Goal: Information Seeking & Learning: Learn about a topic

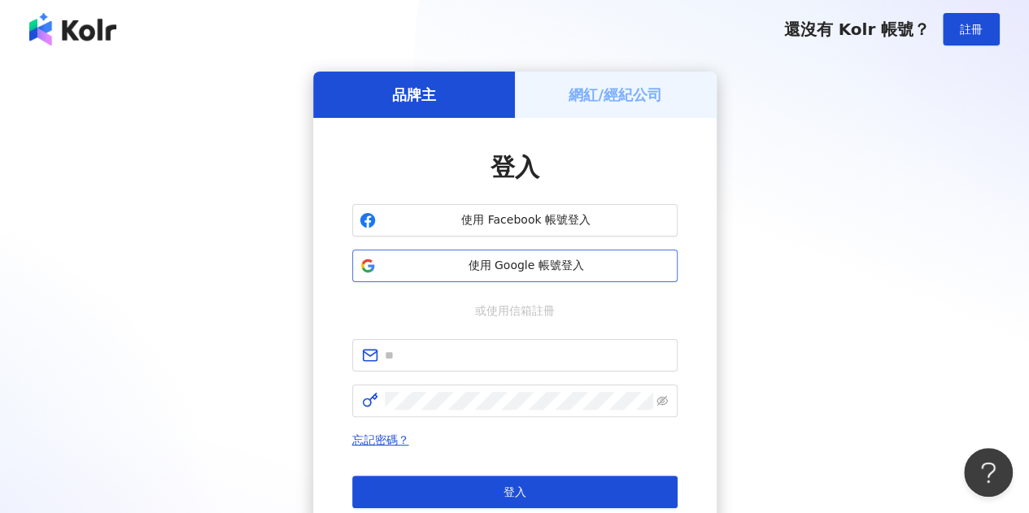
click at [467, 272] on span "使用 Google 帳號登入" at bounding box center [526, 266] width 288 height 16
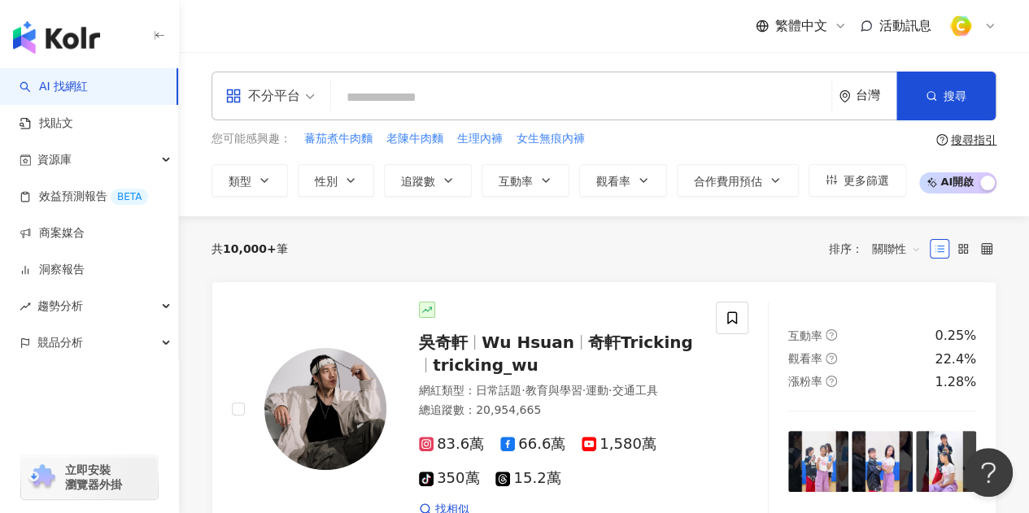
click at [506, 76] on div "不分平台 台灣 搜尋" at bounding box center [603, 96] width 785 height 49
click at [459, 95] on input "search" at bounding box center [580, 97] width 487 height 31
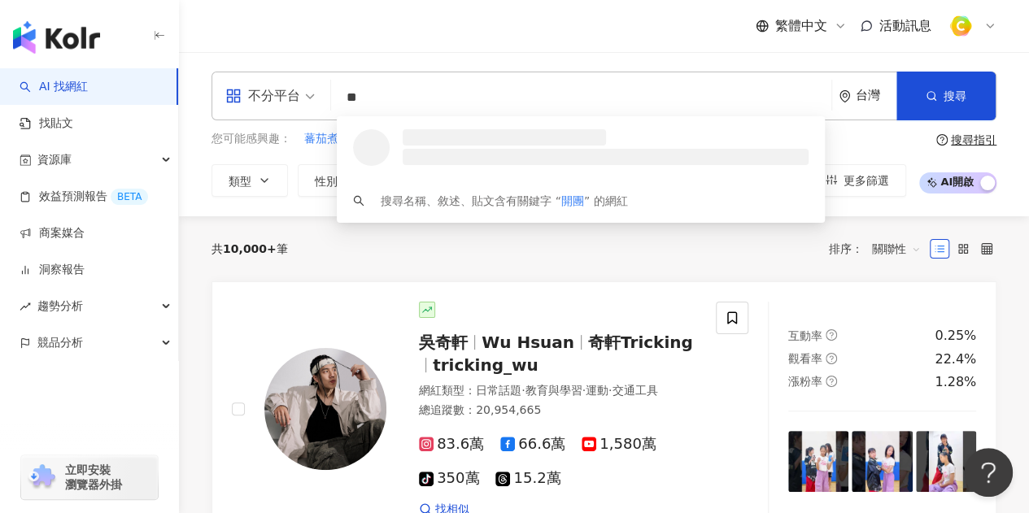
type input "*"
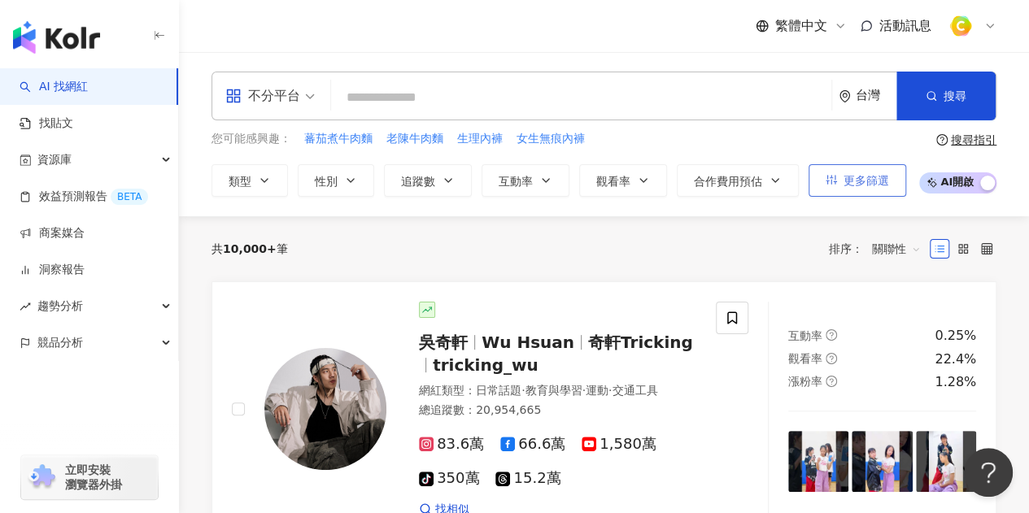
click at [830, 176] on icon "button" at bounding box center [830, 179] width 11 height 11
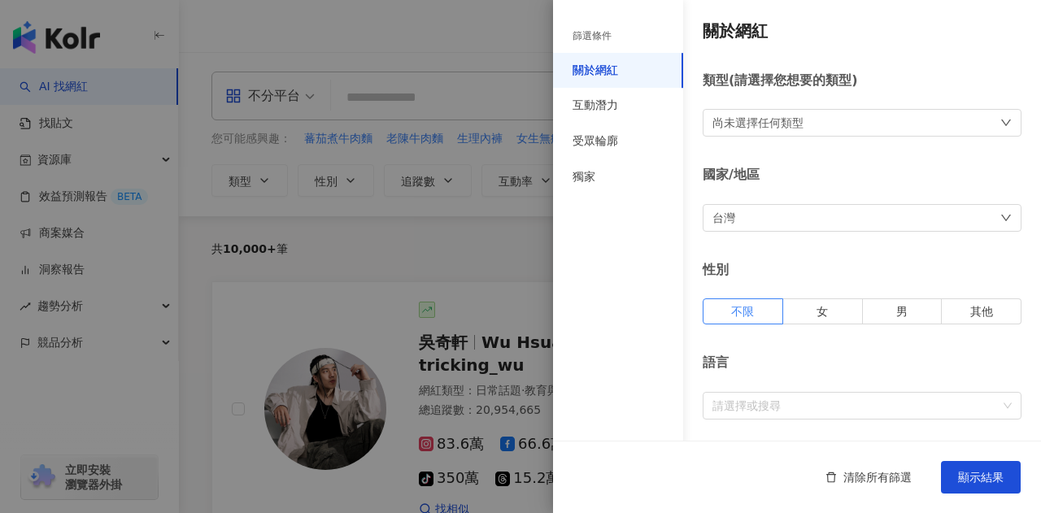
click at [433, 255] on div at bounding box center [520, 256] width 1041 height 513
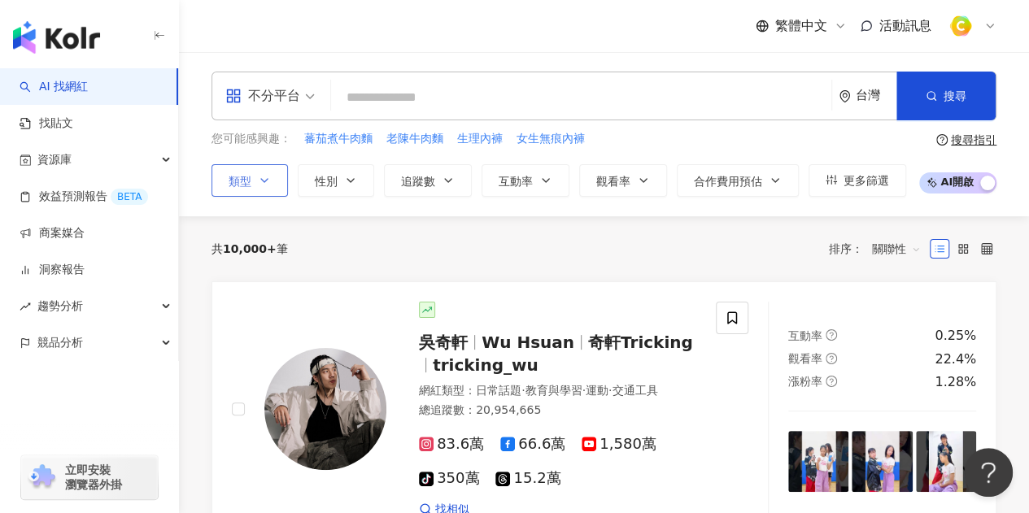
click at [260, 175] on icon "button" at bounding box center [264, 180] width 13 height 13
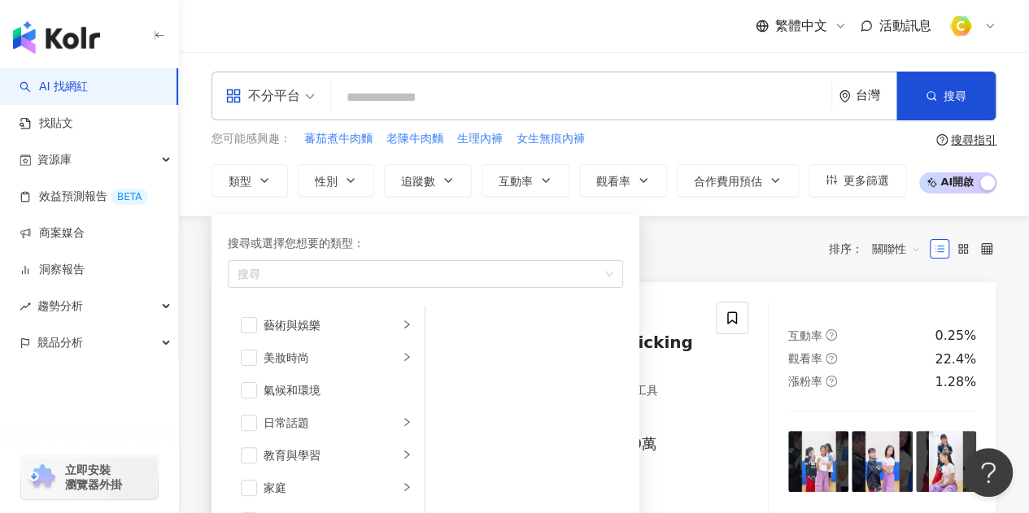
click at [699, 233] on div "共 10,000+ 筆 排序： 關聯性" at bounding box center [603, 248] width 785 height 65
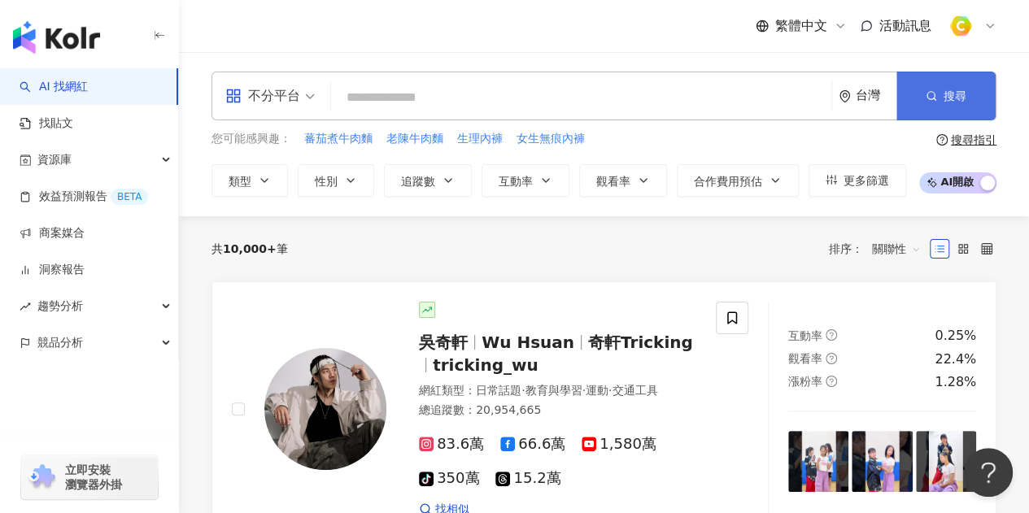
click at [959, 87] on button "搜尋" at bounding box center [945, 96] width 99 height 49
click at [509, 100] on input "search" at bounding box center [580, 97] width 487 height 31
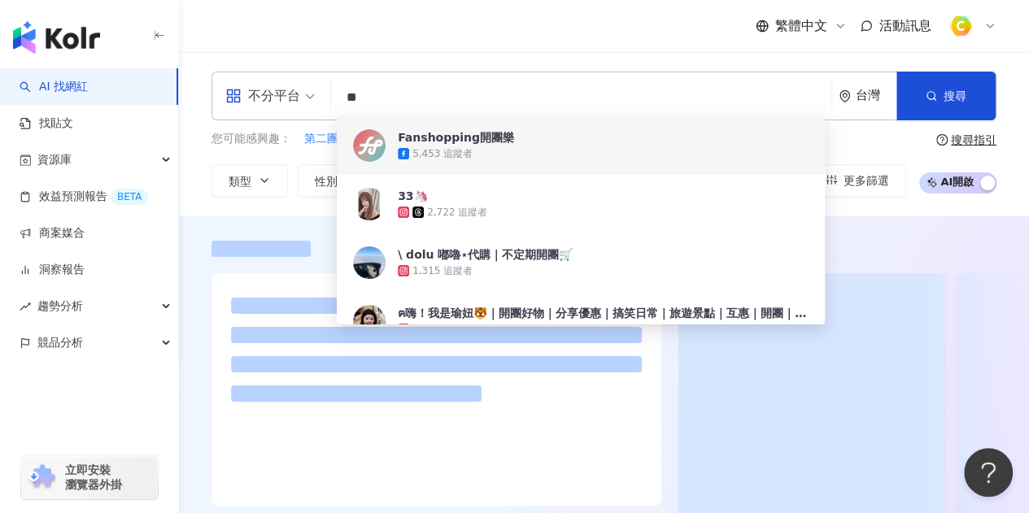
type input "**"
click at [278, 217] on div at bounding box center [604, 375] width 850 height 319
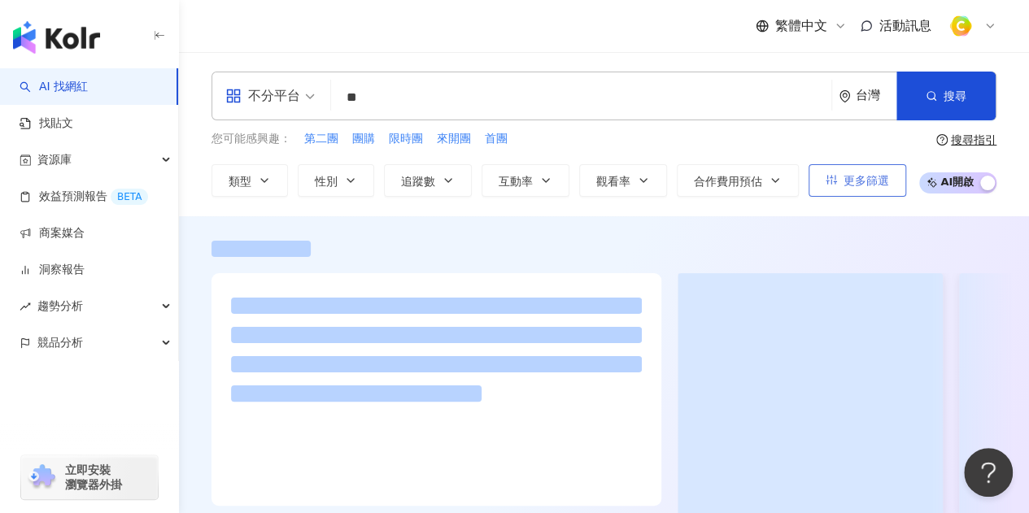
click at [823, 170] on button "更多篩選" at bounding box center [857, 180] width 98 height 33
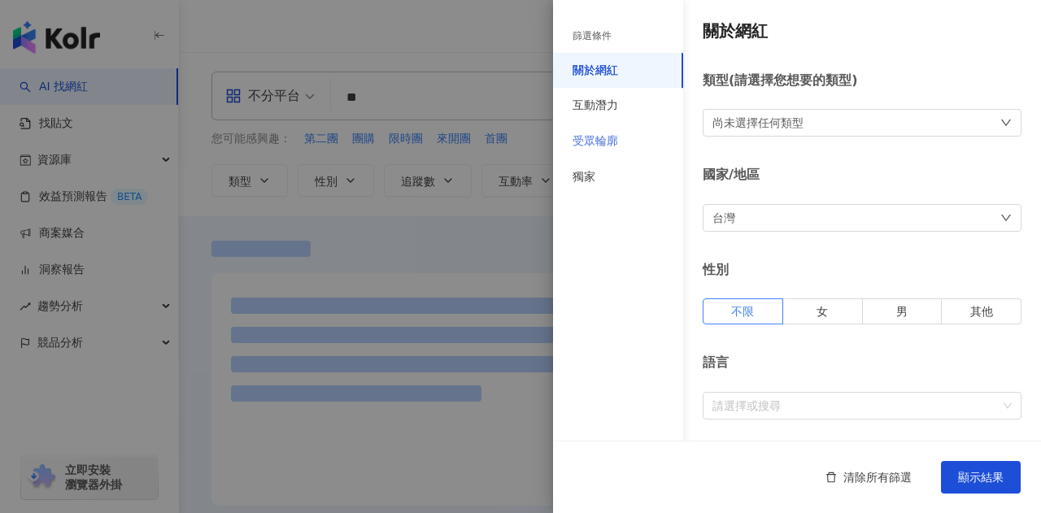
click at [598, 150] on div "受眾輪廓" at bounding box center [618, 142] width 130 height 36
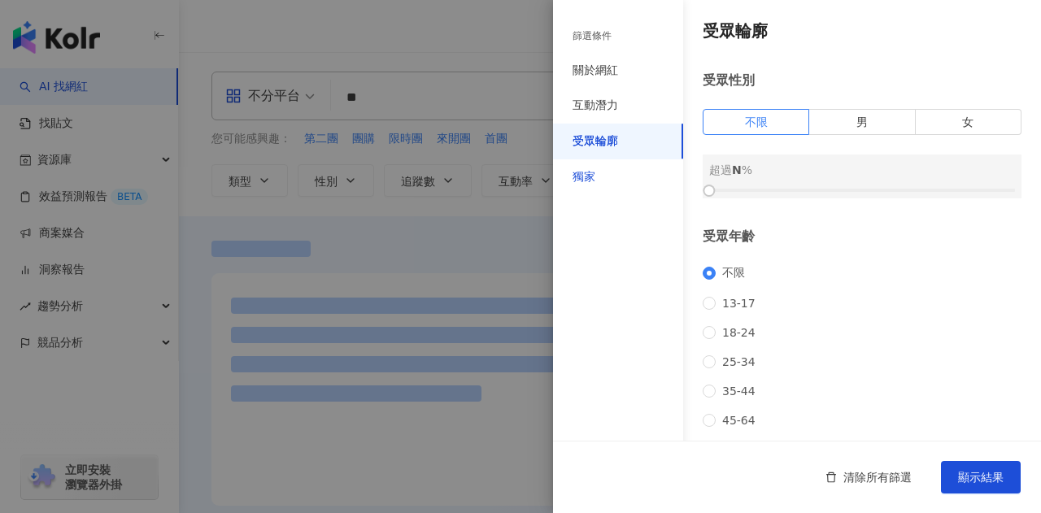
click at [579, 176] on div "獨家" at bounding box center [583, 177] width 23 height 16
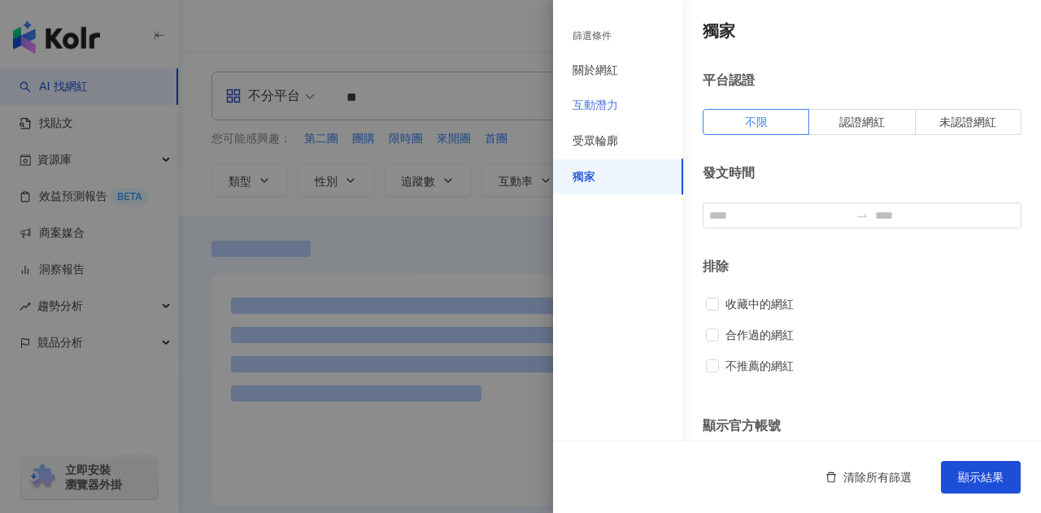
click at [594, 92] on div "互動潛力" at bounding box center [618, 106] width 130 height 36
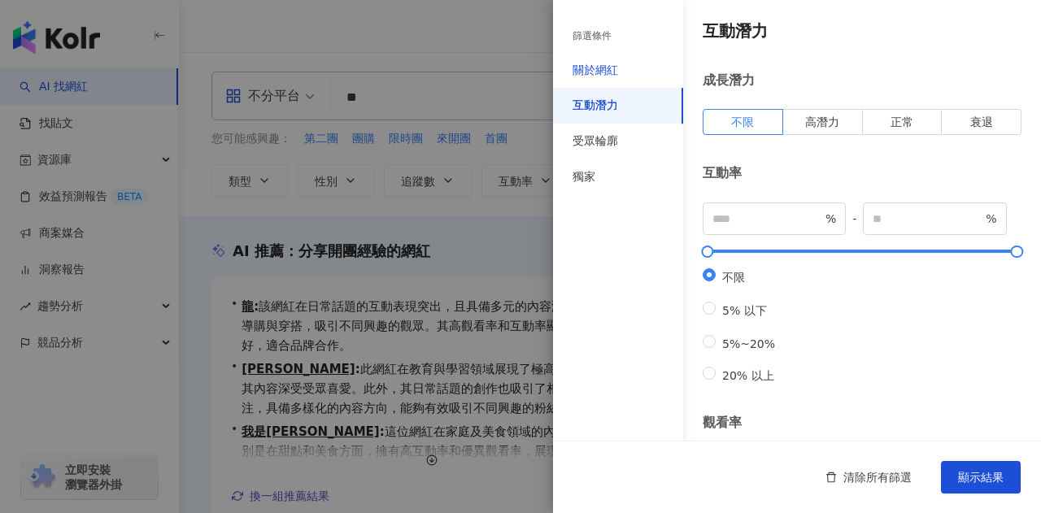
click at [592, 65] on div "關於網紅" at bounding box center [595, 71] width 46 height 16
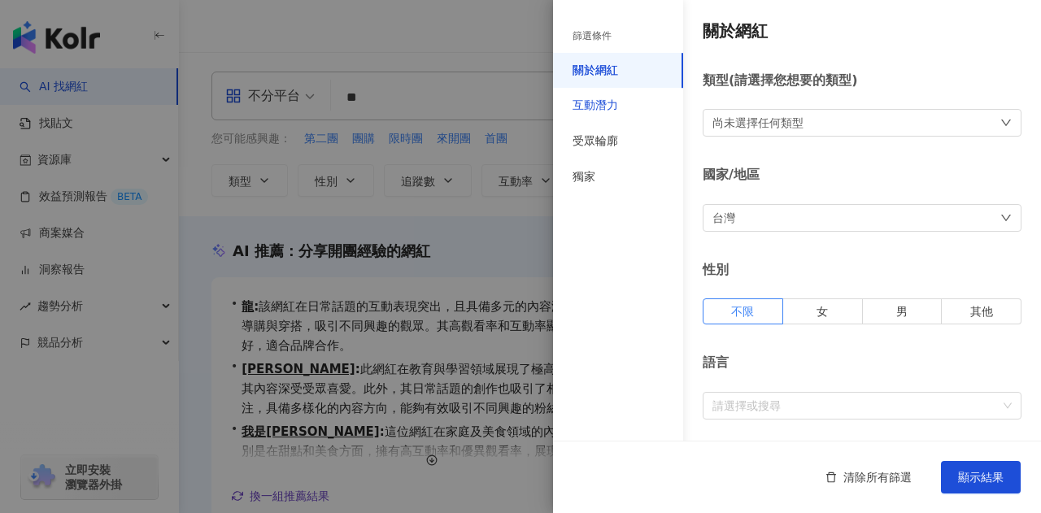
click at [611, 105] on div "互動潛力" at bounding box center [595, 106] width 46 height 16
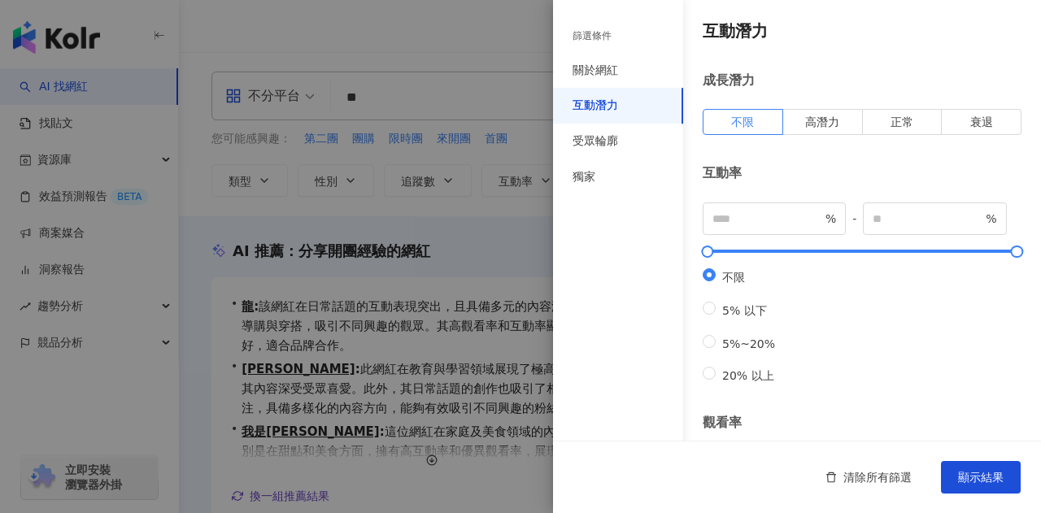
click at [389, 224] on div at bounding box center [520, 256] width 1041 height 513
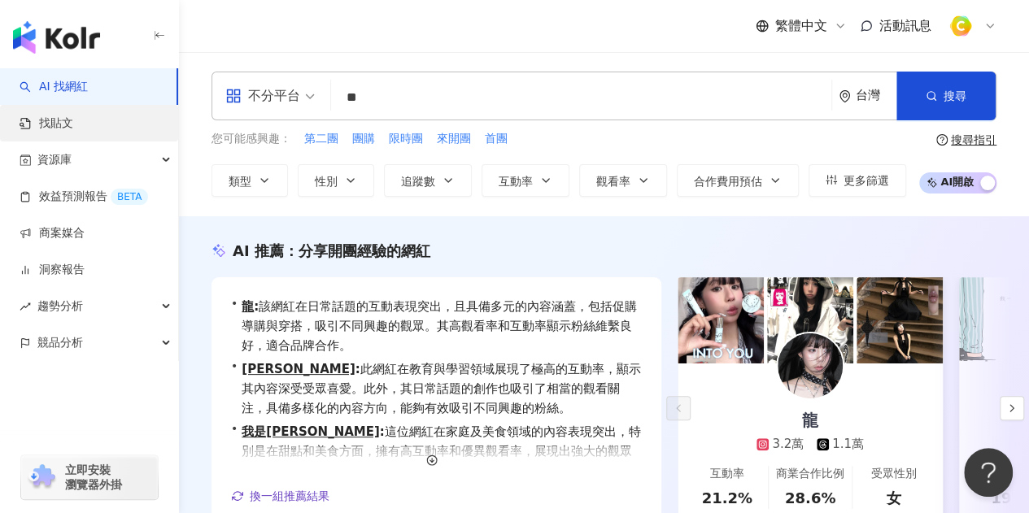
click at [52, 118] on link "找貼文" at bounding box center [47, 123] width 54 height 16
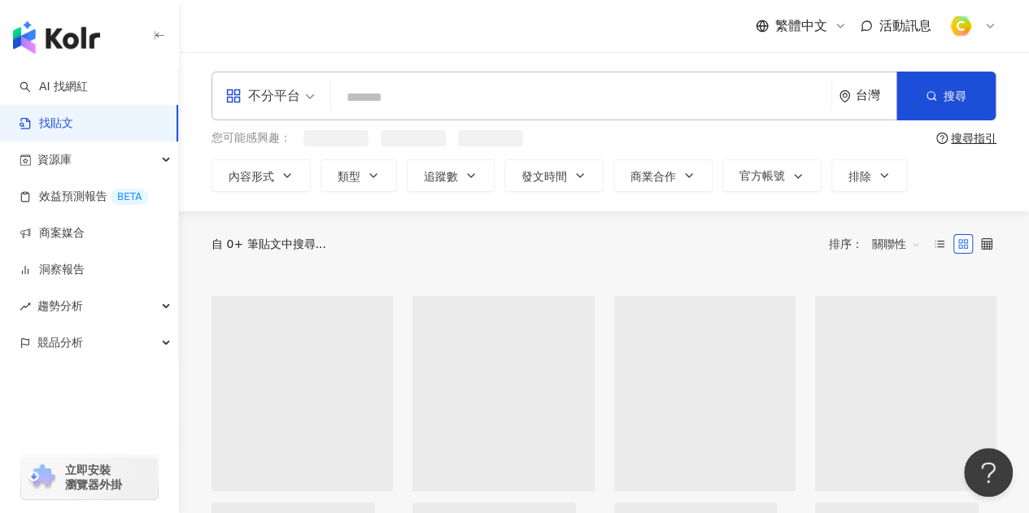
click at [511, 100] on input "search" at bounding box center [580, 97] width 487 height 35
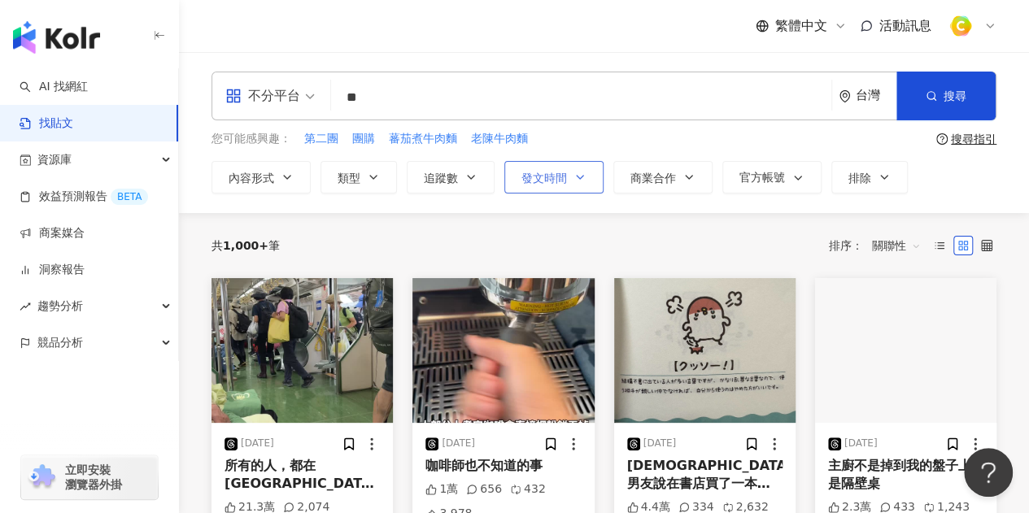
type input "**"
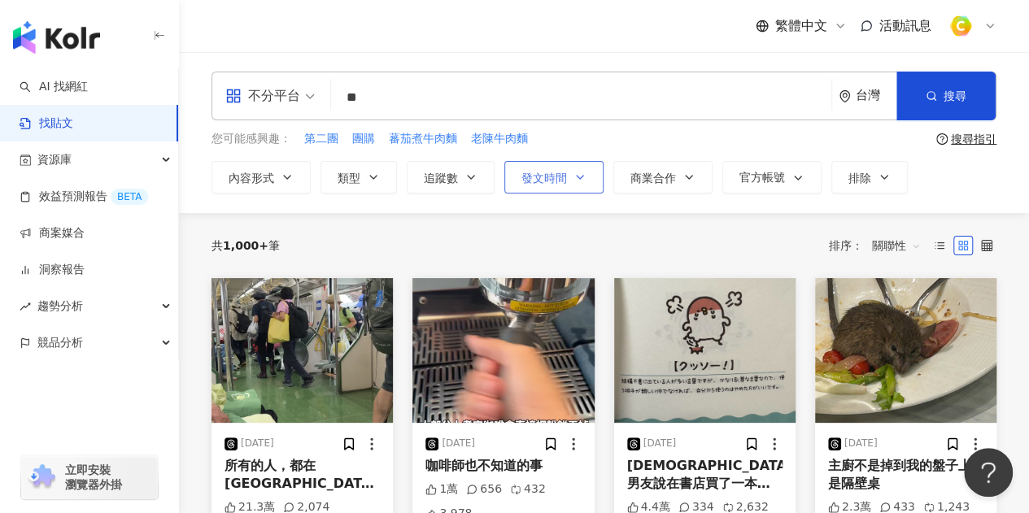
click at [577, 172] on icon "button" at bounding box center [579, 177] width 13 height 13
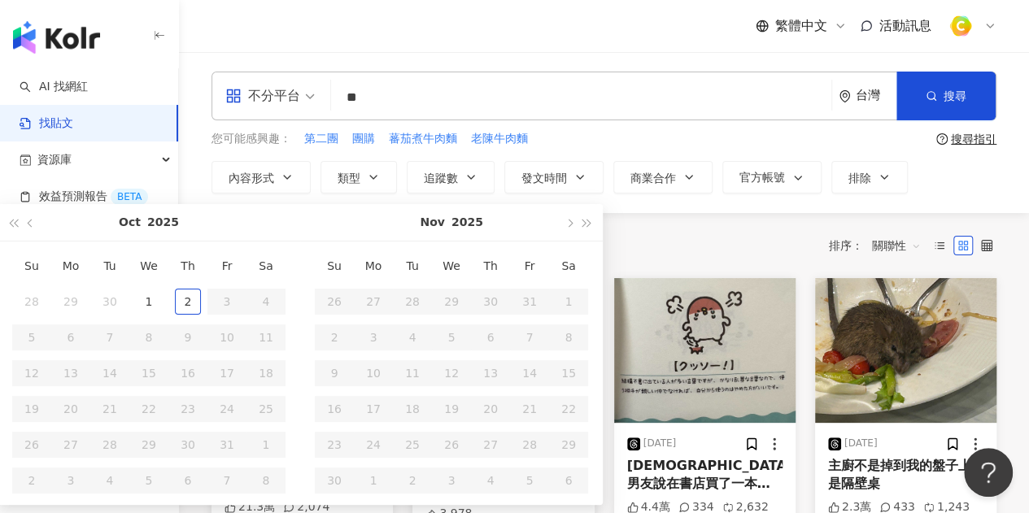
type input "**********"
click at [34, 227] on button "button" at bounding box center [31, 222] width 18 height 37
type input "**********"
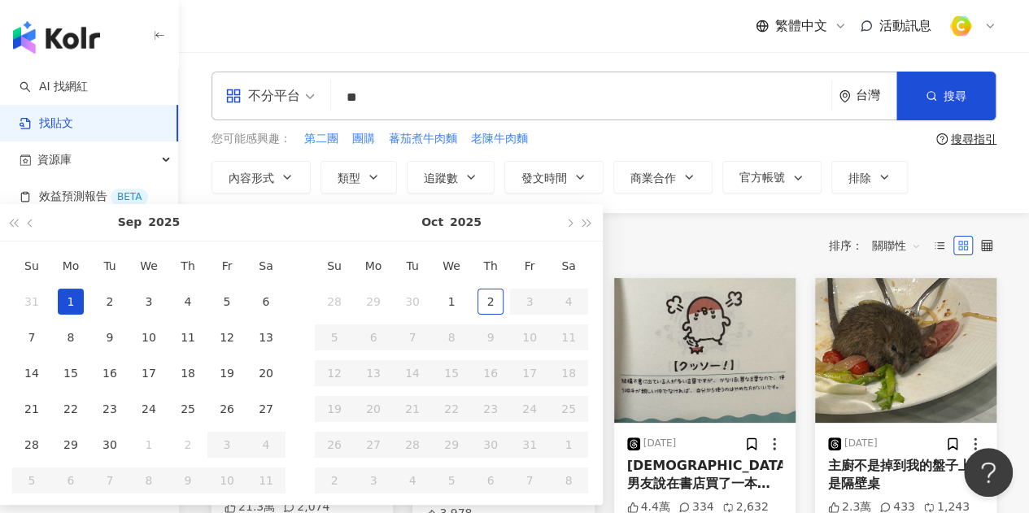
click at [51, 300] on td "1" at bounding box center [70, 302] width 39 height 36
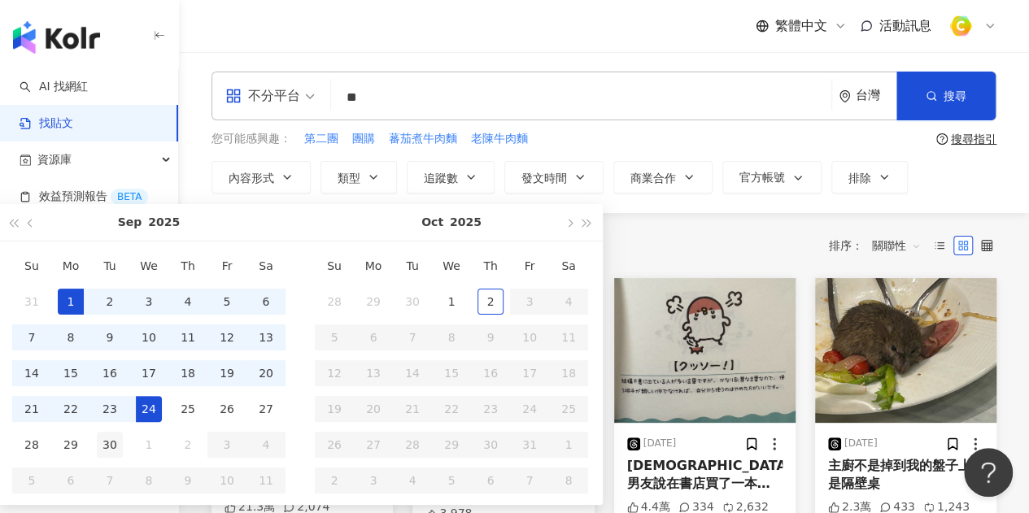
type input "**********"
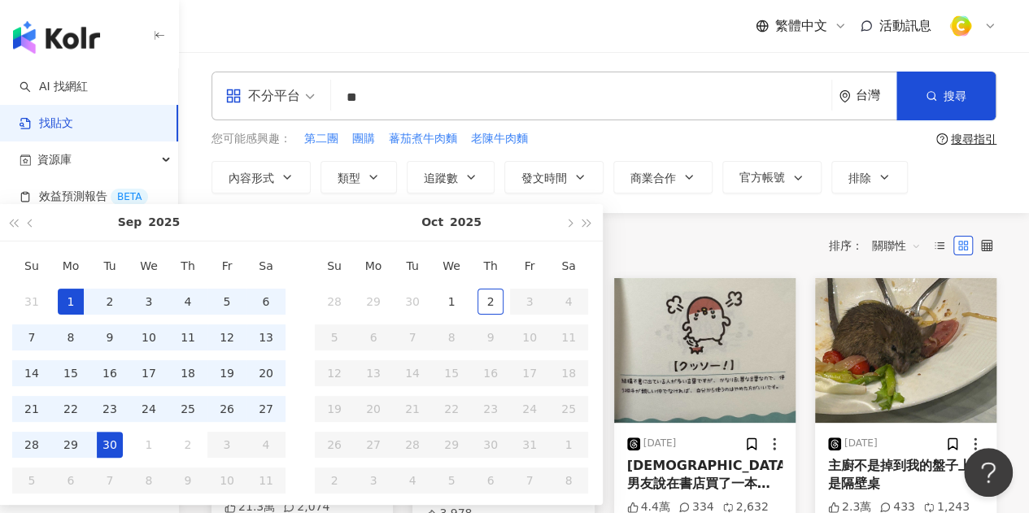
click at [122, 440] on td "30" at bounding box center [109, 445] width 39 height 36
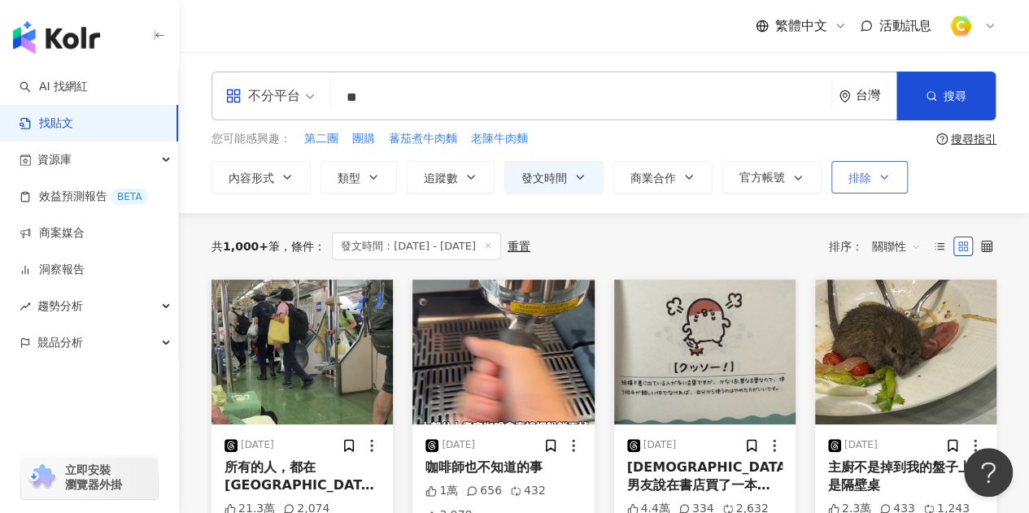
click at [877, 171] on icon "button" at bounding box center [883, 177] width 13 height 13
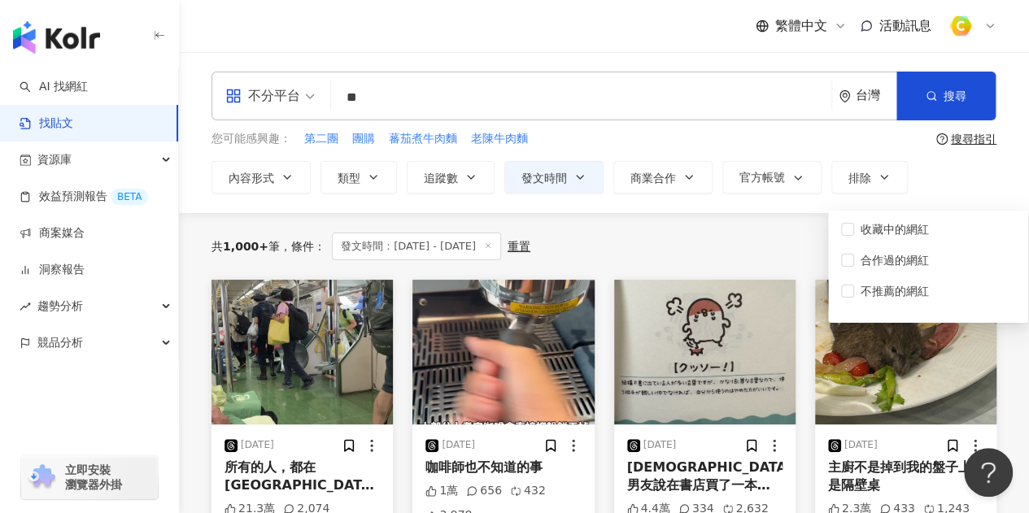
click at [703, 228] on div "共 1,000+ 筆 條件 ： 發文時間：2025/9/1 - 2025/9/30 重置 排序： 關聯性" at bounding box center [603, 246] width 785 height 67
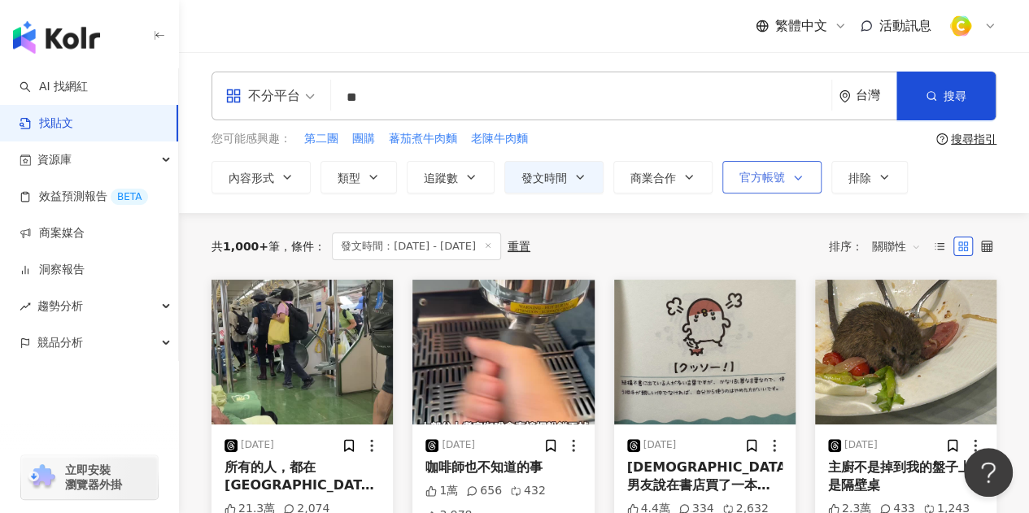
click at [758, 173] on span "官方帳號" at bounding box center [762, 177] width 46 height 13
click at [679, 183] on button "商業合作" at bounding box center [662, 177] width 99 height 33
click at [467, 181] on icon "button" at bounding box center [470, 177] width 13 height 13
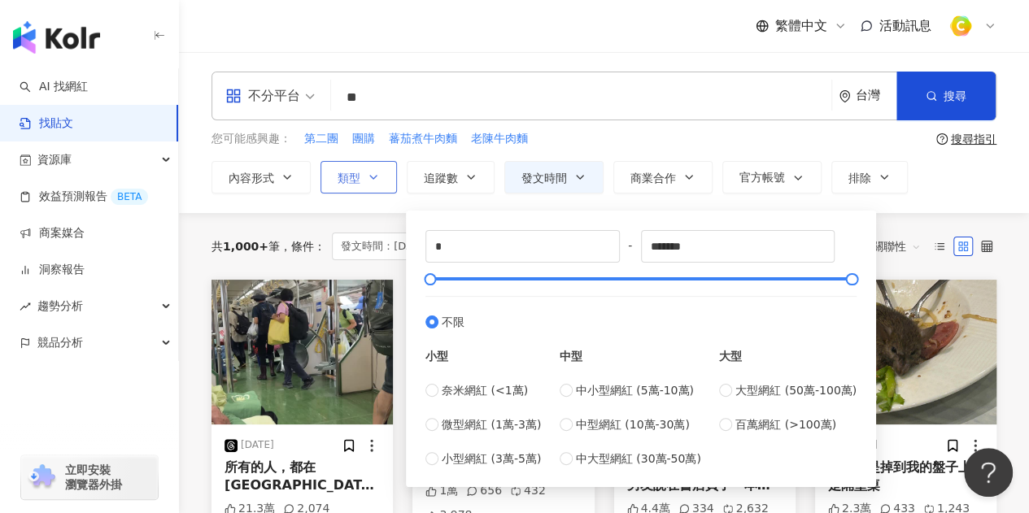
click at [381, 167] on button "類型" at bounding box center [358, 177] width 76 height 33
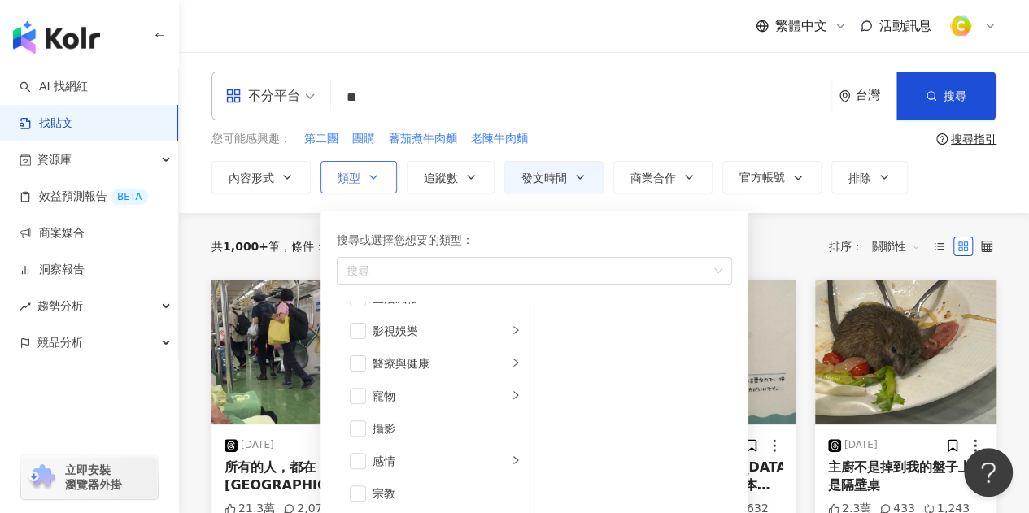
scroll to position [407, 0]
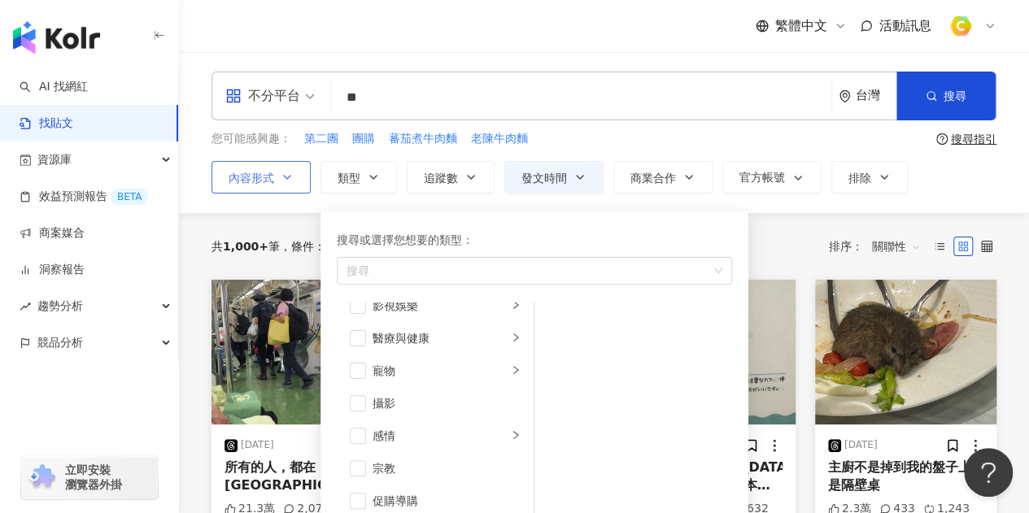
click at [282, 175] on icon "button" at bounding box center [287, 177] width 13 height 13
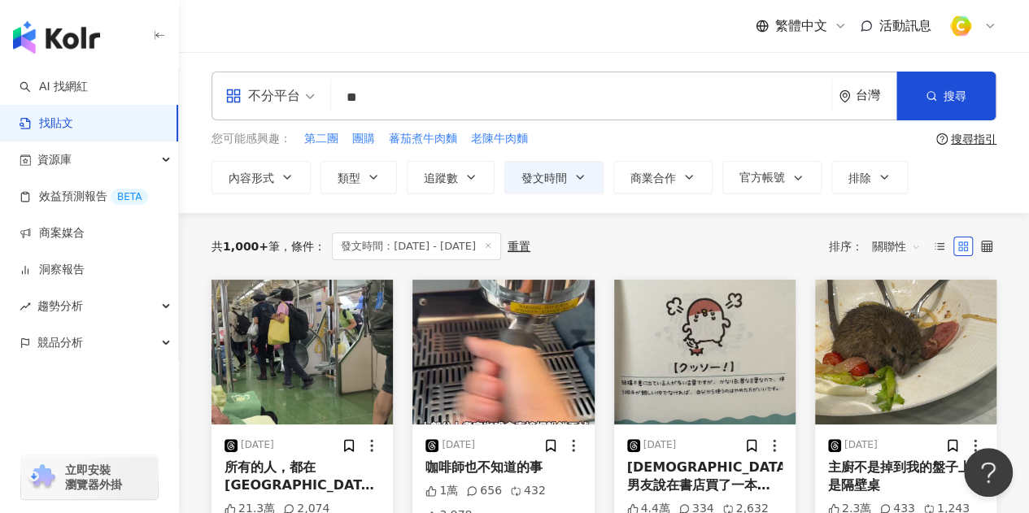
click at [629, 250] on div "共 1,000+ 筆 條件 ： 發文時間：2025/9/1 - 2025/9/30 重置 排序： 關聯性" at bounding box center [603, 247] width 785 height 28
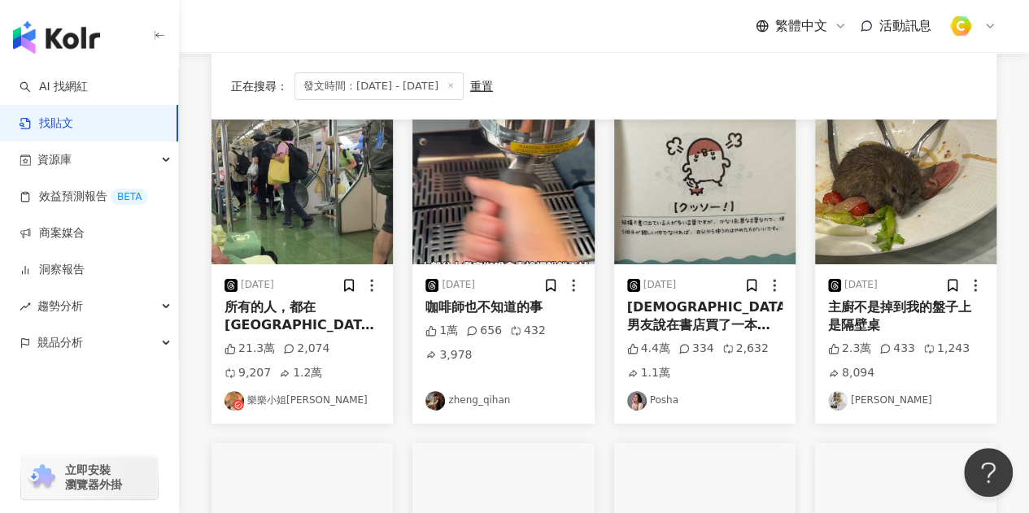
scroll to position [163, 0]
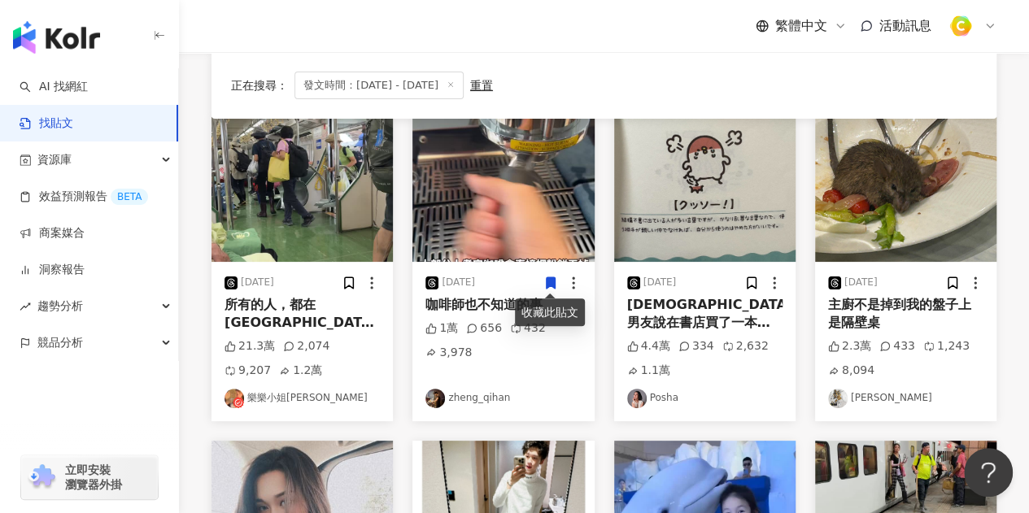
click at [713, 310] on div "日籍男友說在書店買了一本很容易理解的中文書 我只能說怎麼那麼的接地氣啦🤣🤣" at bounding box center [704, 314] width 155 height 37
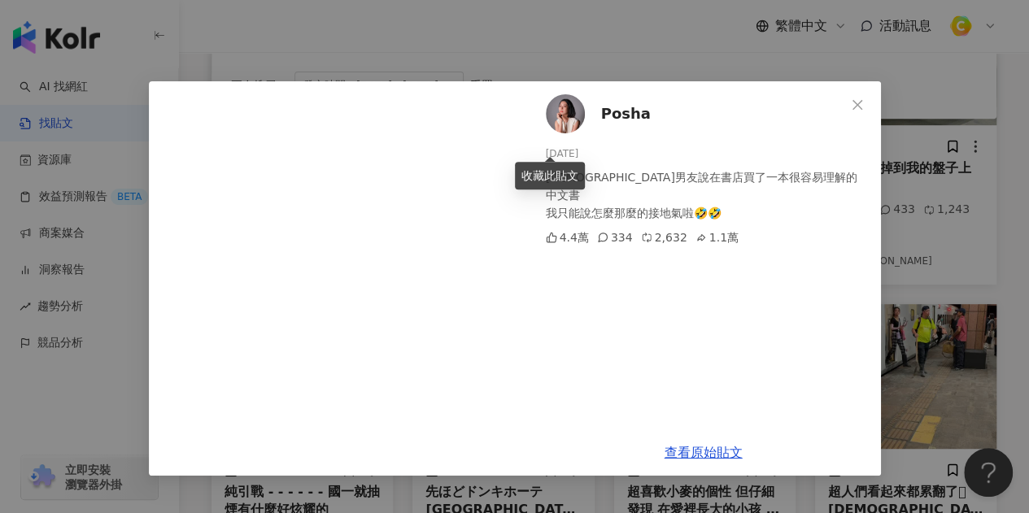
scroll to position [325, 0]
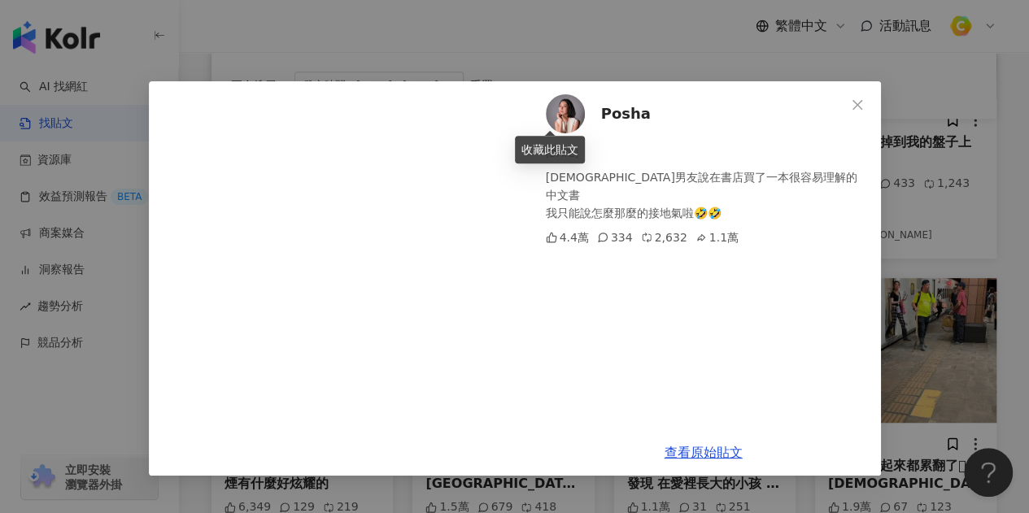
click at [609, 113] on span "Posha" at bounding box center [626, 113] width 50 height 23
click at [696, 64] on div "Posha 2025/9/19 日籍男友說在書店買了一本很容易理解的中文書 我只能說怎麼那麼的接地氣啦🤣🤣 4.4萬 334 2,632 1.1萬 查看原始貼文" at bounding box center [514, 256] width 1029 height 513
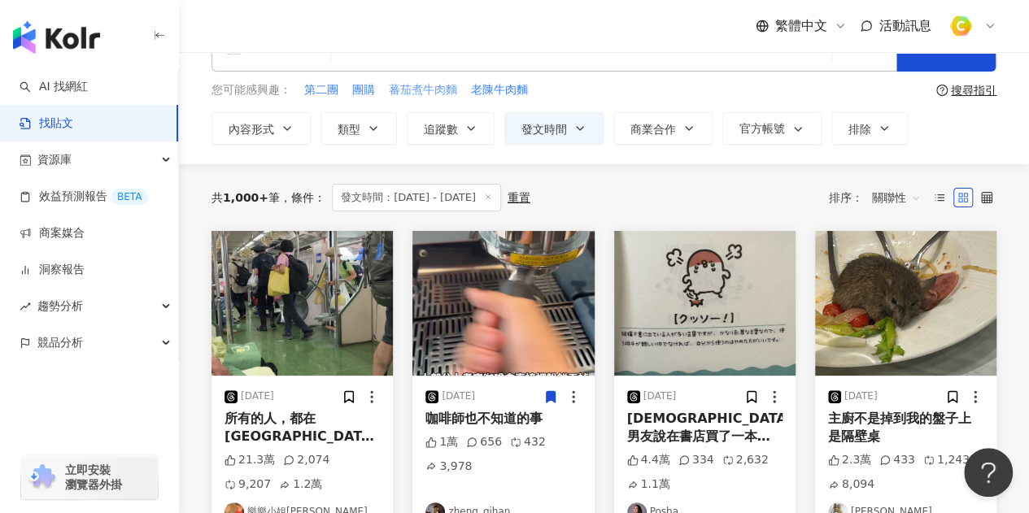
scroll to position [0, 0]
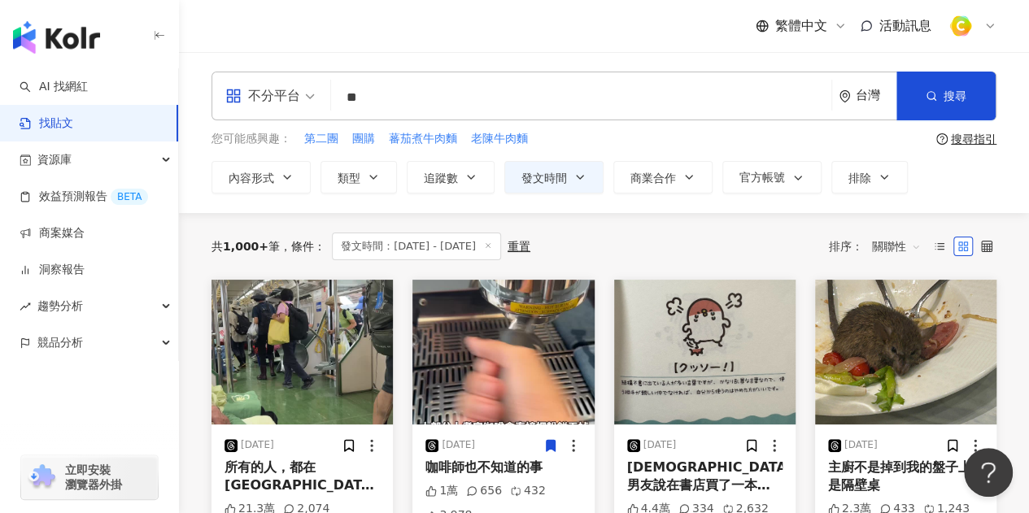
click at [430, 94] on input "**" at bounding box center [580, 97] width 487 height 35
click at [937, 86] on button "搜尋" at bounding box center [945, 96] width 99 height 49
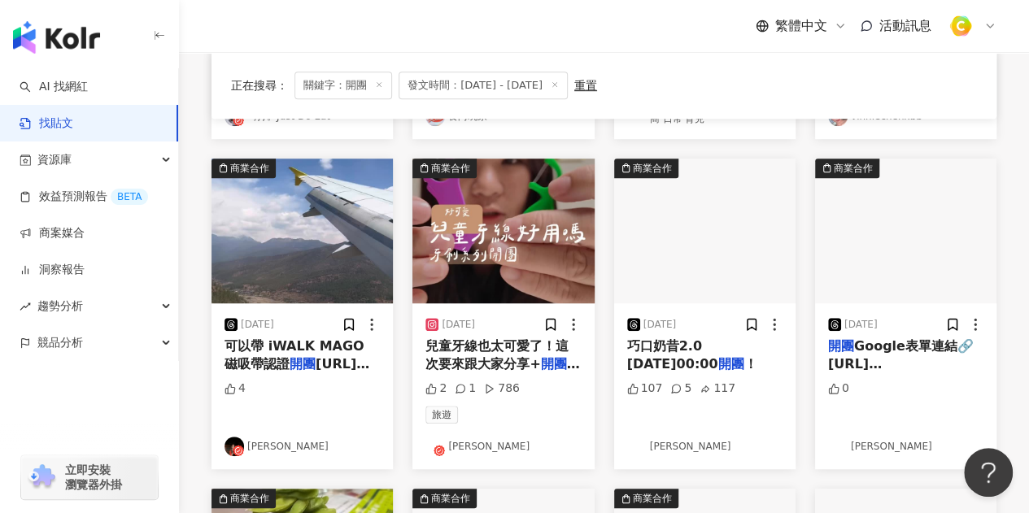
scroll to position [488, 0]
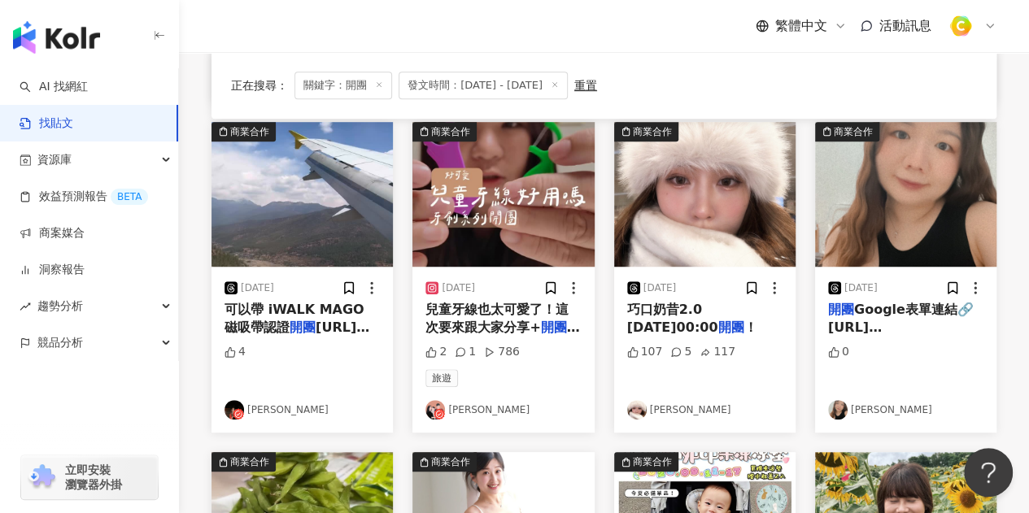
click at [707, 313] on span "巧口奶昔2.0 今天00:00" at bounding box center [672, 318] width 91 height 33
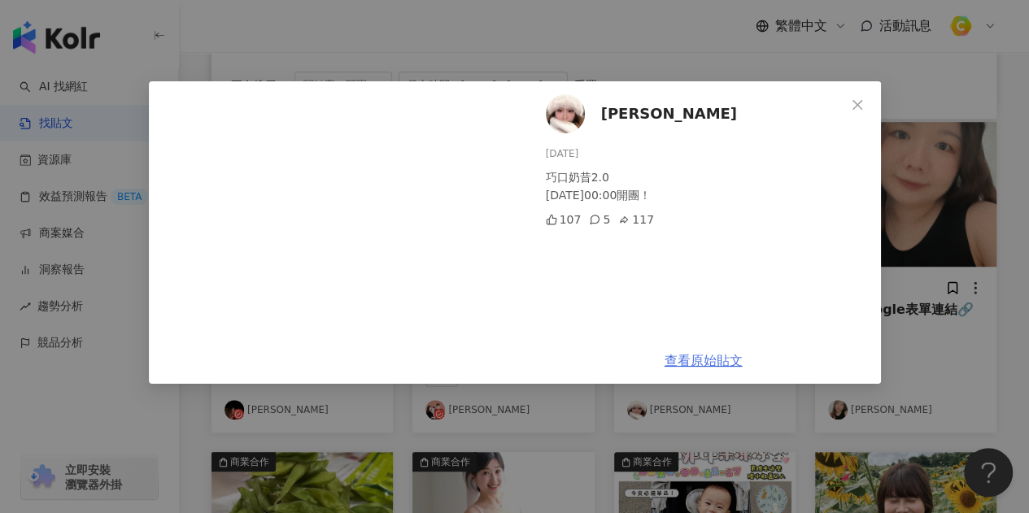
click at [685, 361] on link "查看原始貼文" at bounding box center [703, 360] width 78 height 15
click at [614, 120] on span "蕭伊" at bounding box center [669, 113] width 136 height 23
click at [922, 85] on div "蕭伊 2025/9/16 巧口奶昔2.0 今天00:00開團！ 107 5 117 查看原始貼文" at bounding box center [514, 256] width 1029 height 513
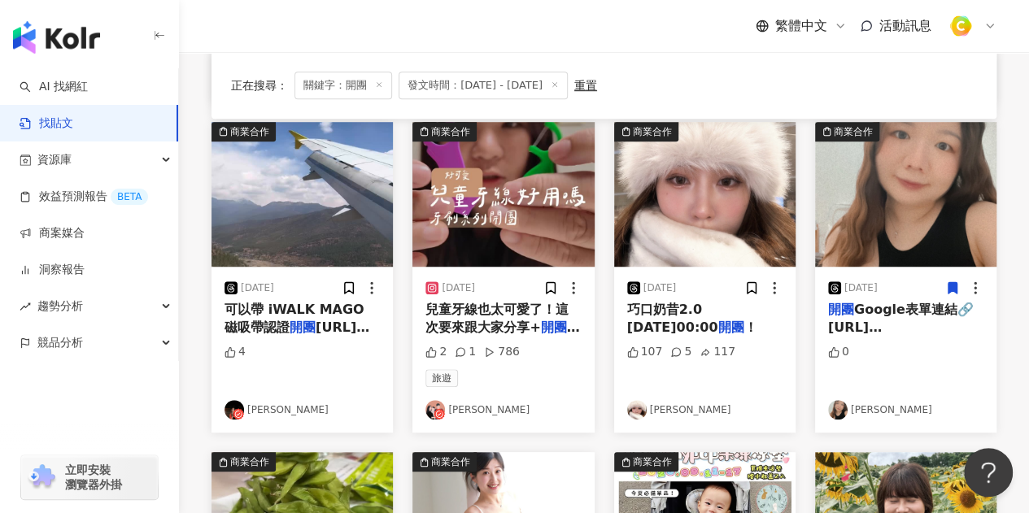
click at [898, 323] on span "Google表單連結🔗 https://forms.gle/rheQrxfgrK4ED1HJ6" at bounding box center [901, 328] width 146 height 52
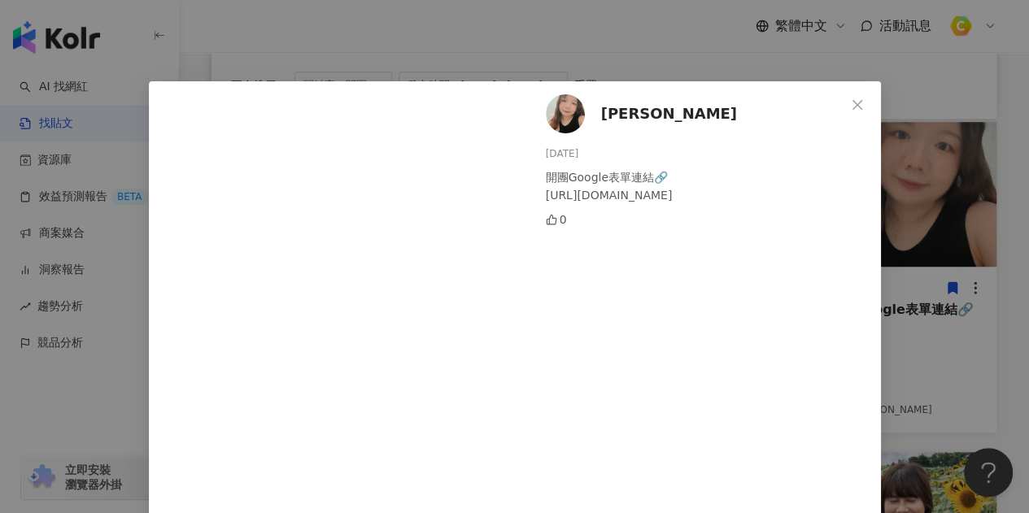
click at [657, 119] on span "Sammy蘇平" at bounding box center [669, 113] width 136 height 23
click at [943, 378] on div "Sammy蘇平 2025/9/8 開團Google表單連結🔗 https://forms.gle/rheQrxfgrK4ED1HJ6 0 查看原始貼文" at bounding box center [514, 256] width 1029 height 513
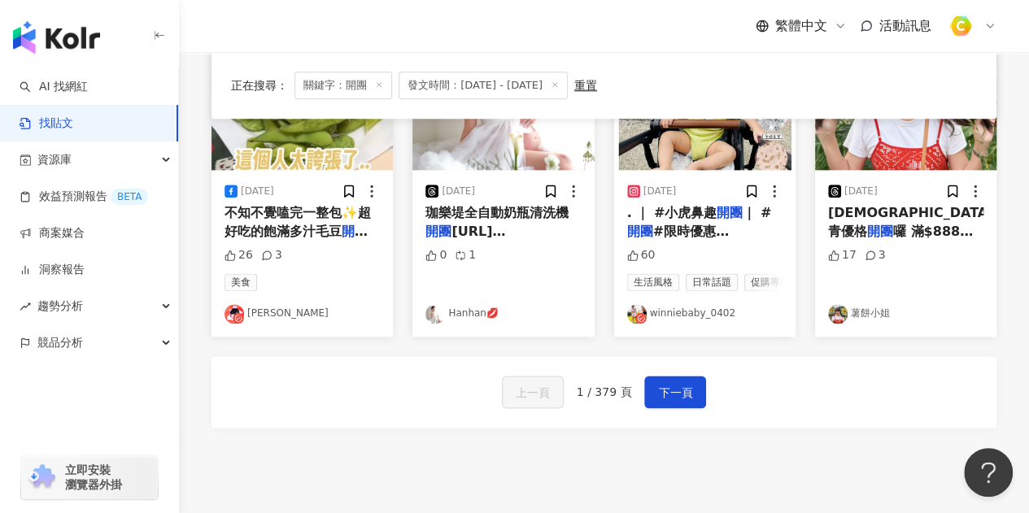
scroll to position [976, 0]
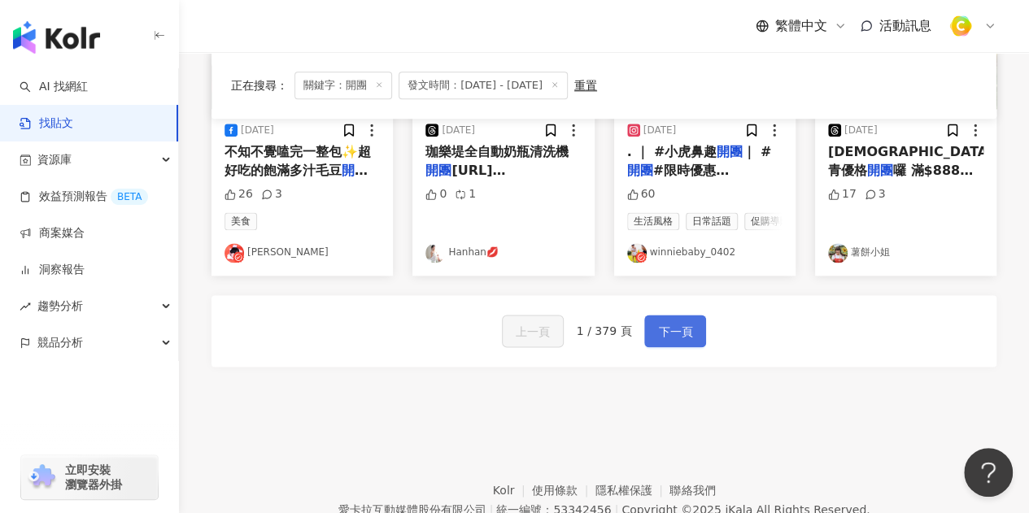
click at [663, 342] on span "下一頁" at bounding box center [675, 332] width 34 height 20
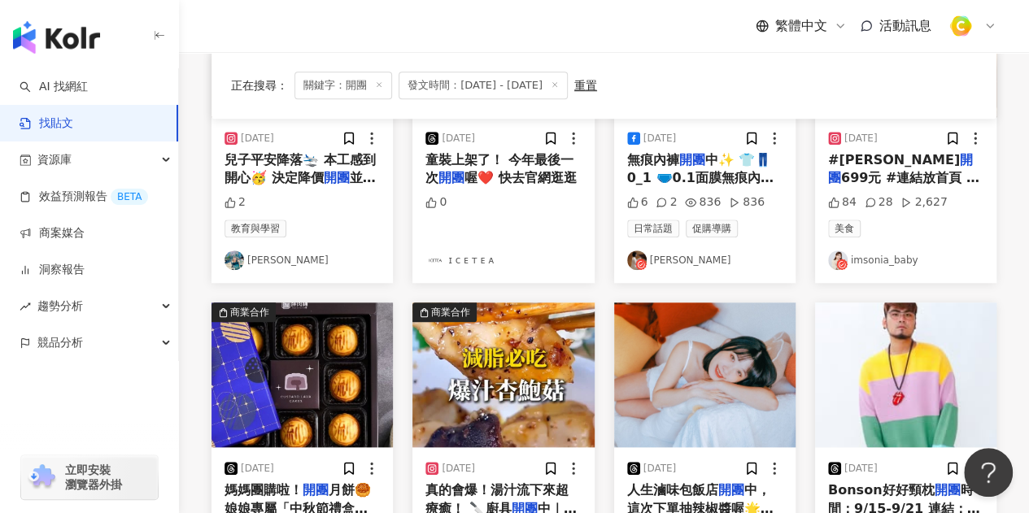
scroll to position [556, 0]
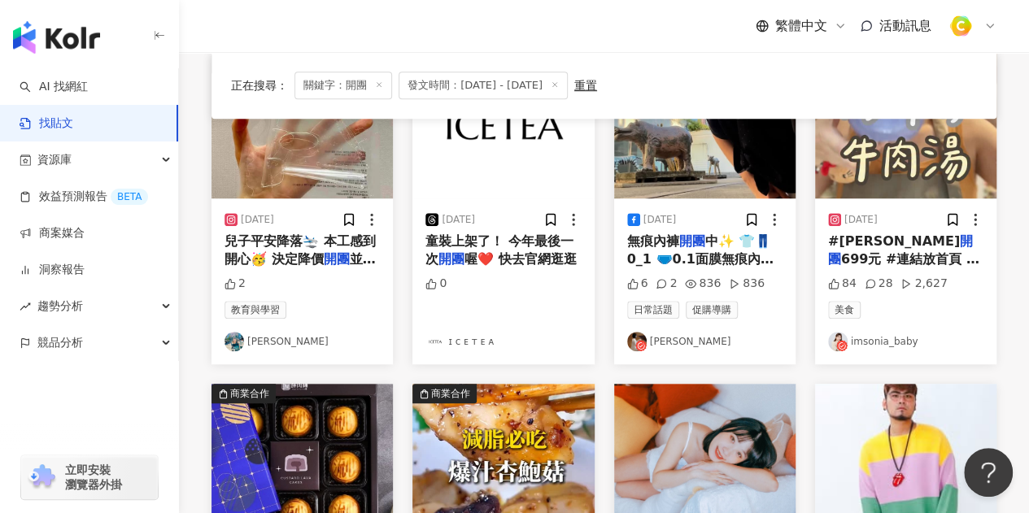
click at [684, 248] on span "中✨ 👕👖0_1 🩲0.1面膜無痕內褲 👜if&n" at bounding box center [700, 259] width 146 height 52
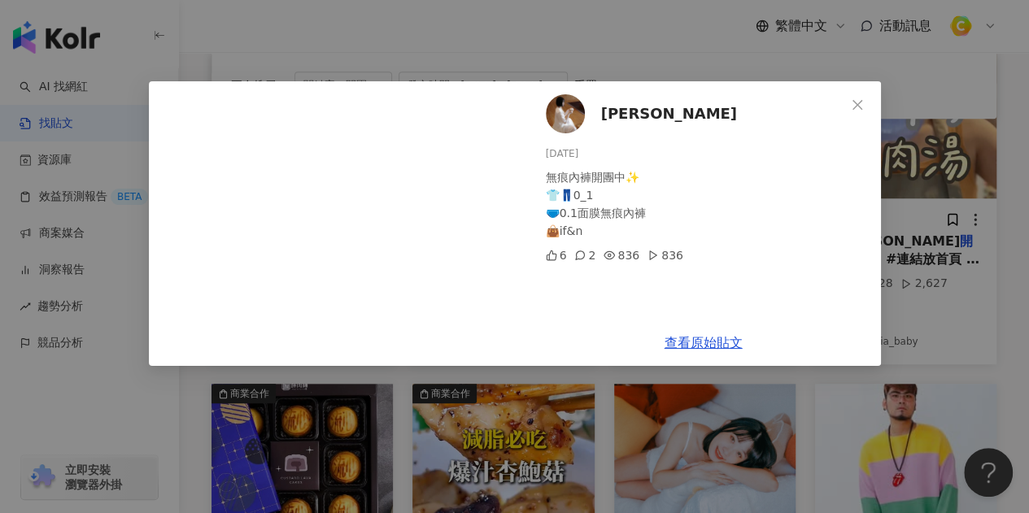
click at [615, 115] on span "林羿" at bounding box center [669, 113] width 136 height 23
click at [854, 98] on icon "close" at bounding box center [857, 104] width 13 height 13
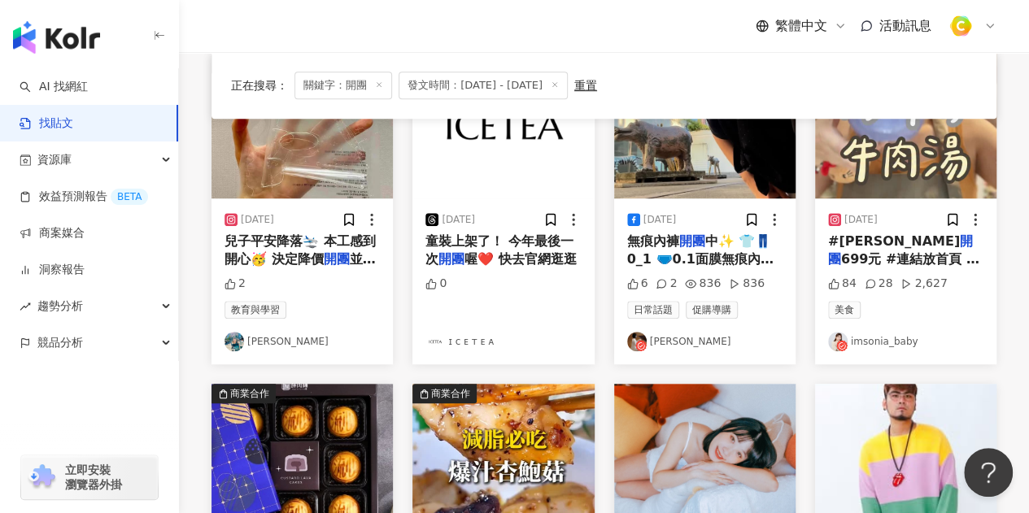
click at [924, 251] on span "699元 #連結放首頁 這鍋湯 我們家居然一天就吃完誒 牛肉片我使用沙朗 調料： 白胡椒 米酒 生抽 醬油膏 玉米澱粉 抓醃 再噴點油在上層 真的超好喝 大家…" at bounding box center [904, 331] width 152 height 161
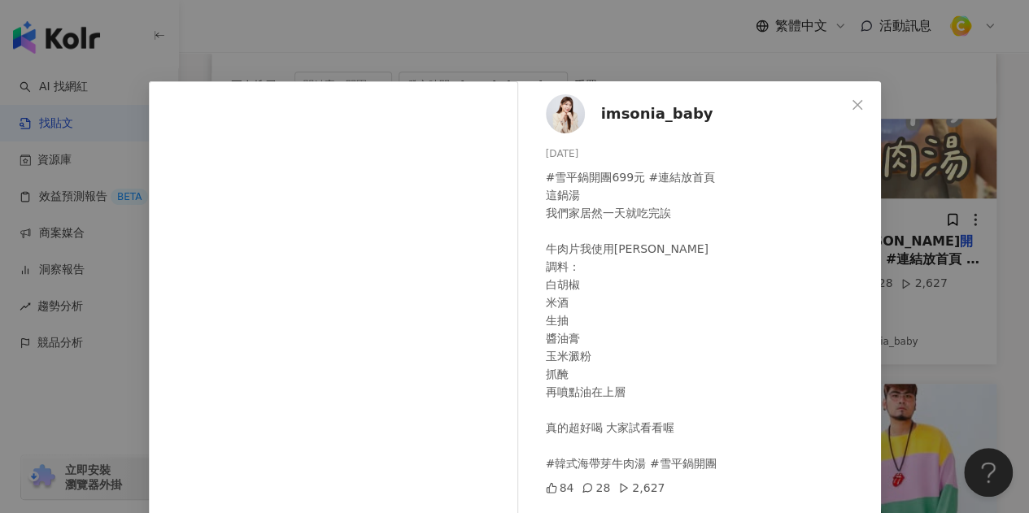
click at [626, 111] on span "imsonia_baby" at bounding box center [657, 113] width 112 height 23
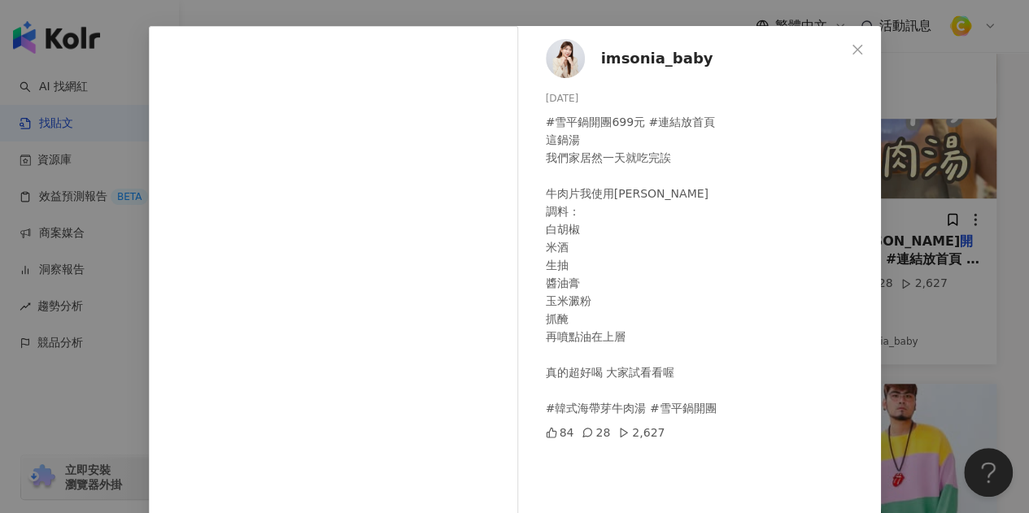
scroll to position [81, 0]
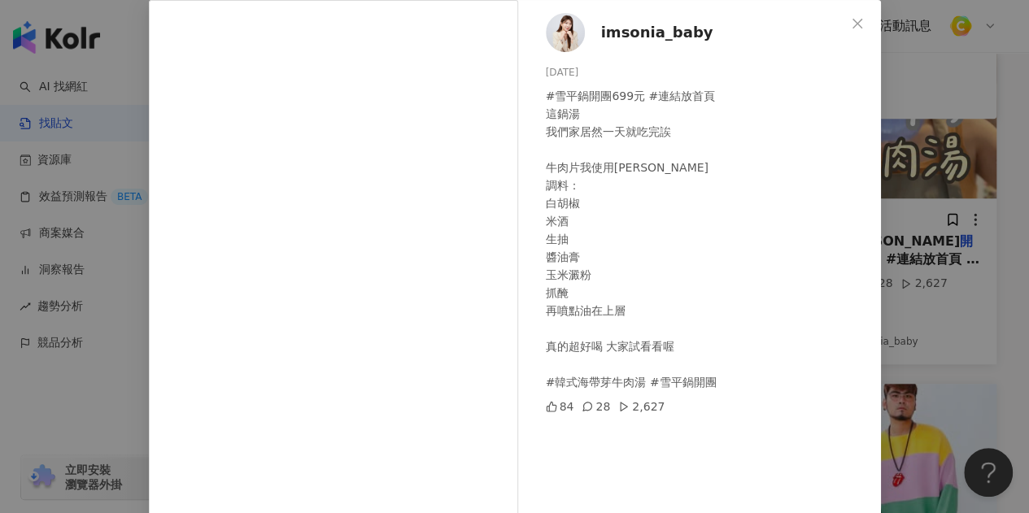
click at [952, 321] on div "imsonia_baby 2025/9/18 #雪平鍋開團699元 #連結放首頁 這鍋湯 我們家居然一天就吃完誒 牛肉片我使用沙朗 調料： 白胡椒 米酒 生抽…" at bounding box center [514, 256] width 1029 height 513
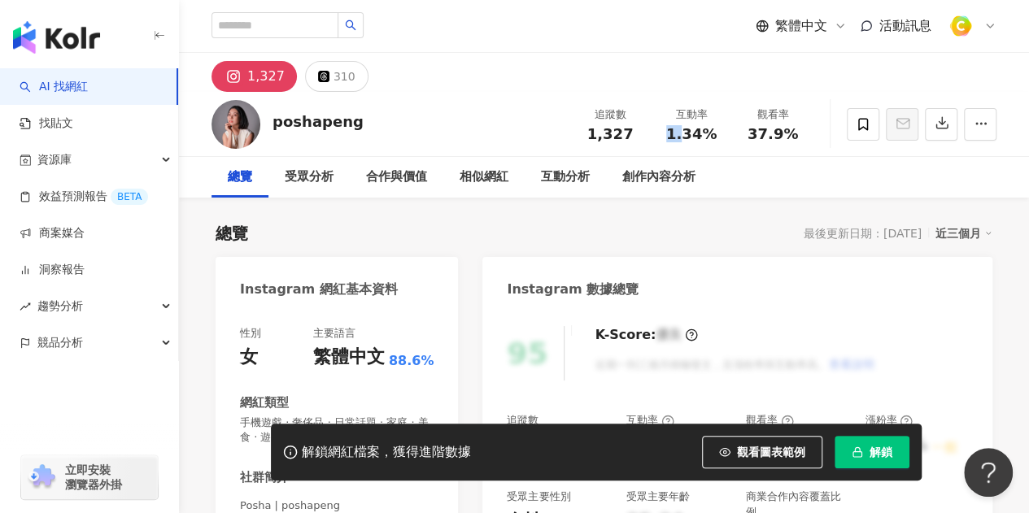
drag, startPoint x: 661, startPoint y: 128, endPoint x: 686, endPoint y: 141, distance: 28.4
click at [686, 141] on div "1.34%" at bounding box center [691, 134] width 62 height 16
click at [714, 196] on div "總覽 受眾分析 合作與價值 相似網紅 互動分析 創作內容分析" at bounding box center [603, 177] width 785 height 41
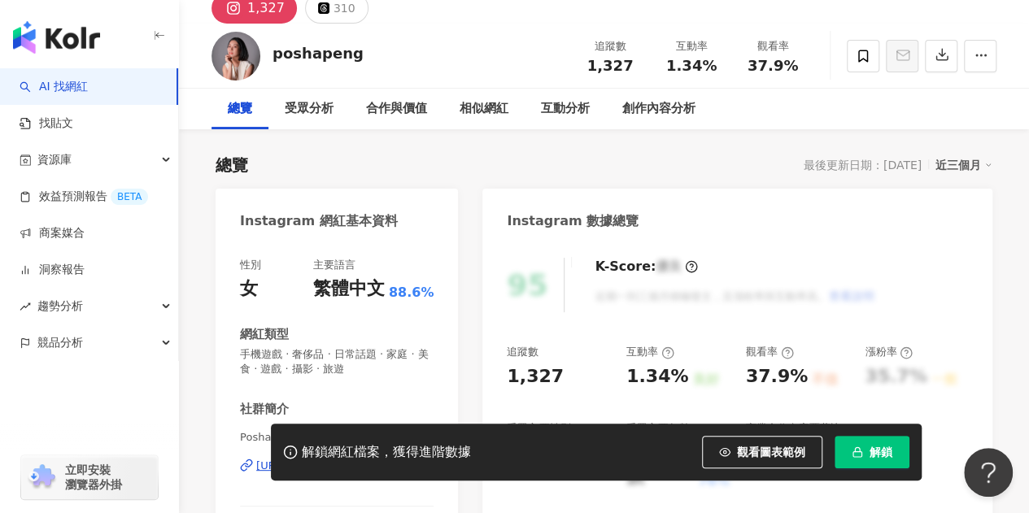
scroll to position [163, 0]
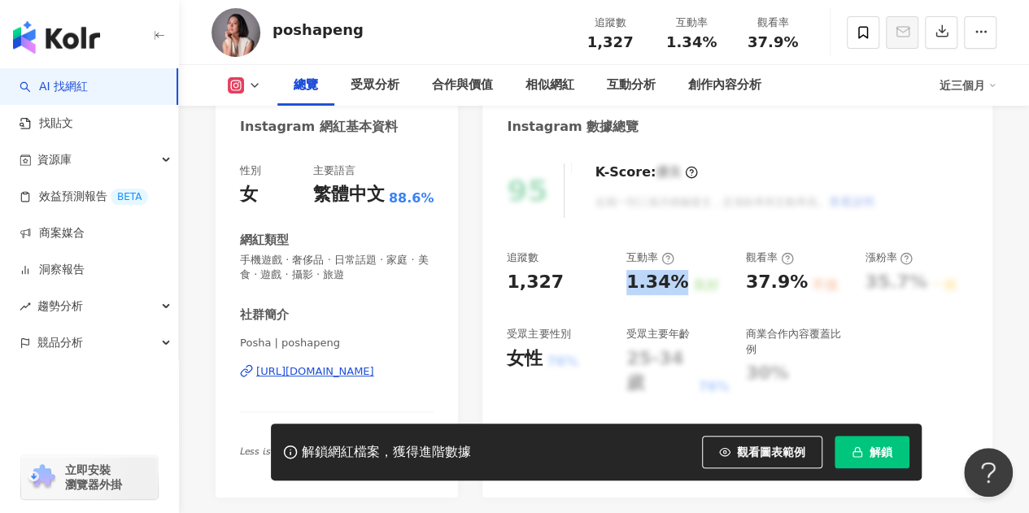
drag, startPoint x: 624, startPoint y: 290, endPoint x: 681, endPoint y: 291, distance: 56.1
click at [681, 291] on div "追蹤數 1,327 互動率 1.34% 良好 觀看率 37.9% 不佳 漲粉率 35.7% 一般 受眾主要性別 女性 76% 受眾主要年齡 25-34 歲 7…" at bounding box center [737, 323] width 461 height 146
click at [685, 300] on div "追蹤數 1,327 互動率 1.34% 良好 觀看率 37.9% 不佳 漲粉率 35.7% 一般 受眾主要性別 女性 76% 受眾主要年齡 25-34 歲 7…" at bounding box center [737, 323] width 461 height 146
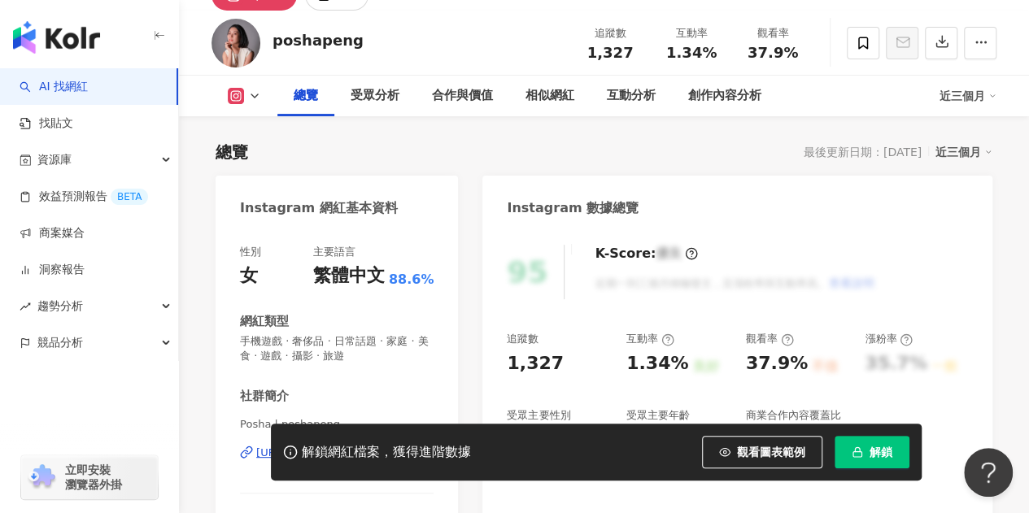
scroll to position [244, 0]
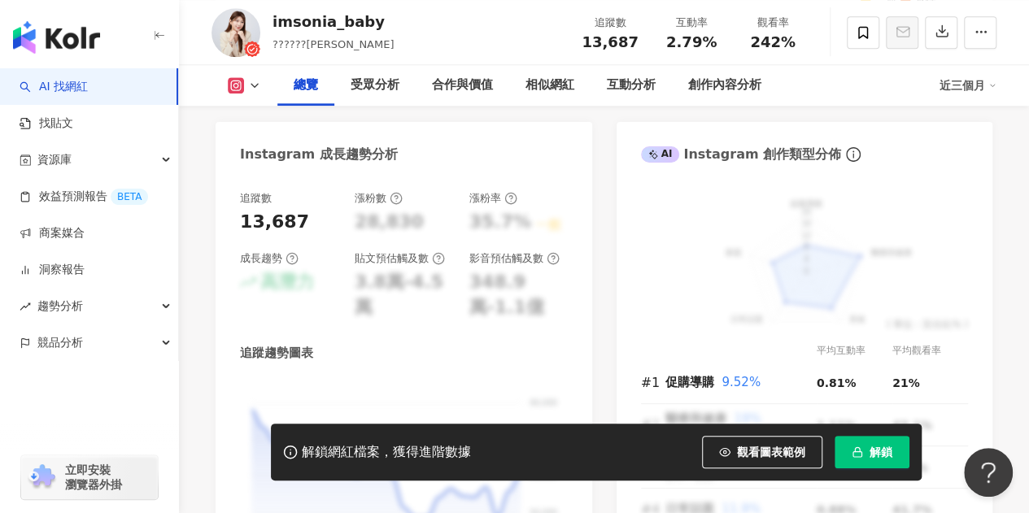
scroll to position [1138, 0]
